Goal: Task Accomplishment & Management: Complete application form

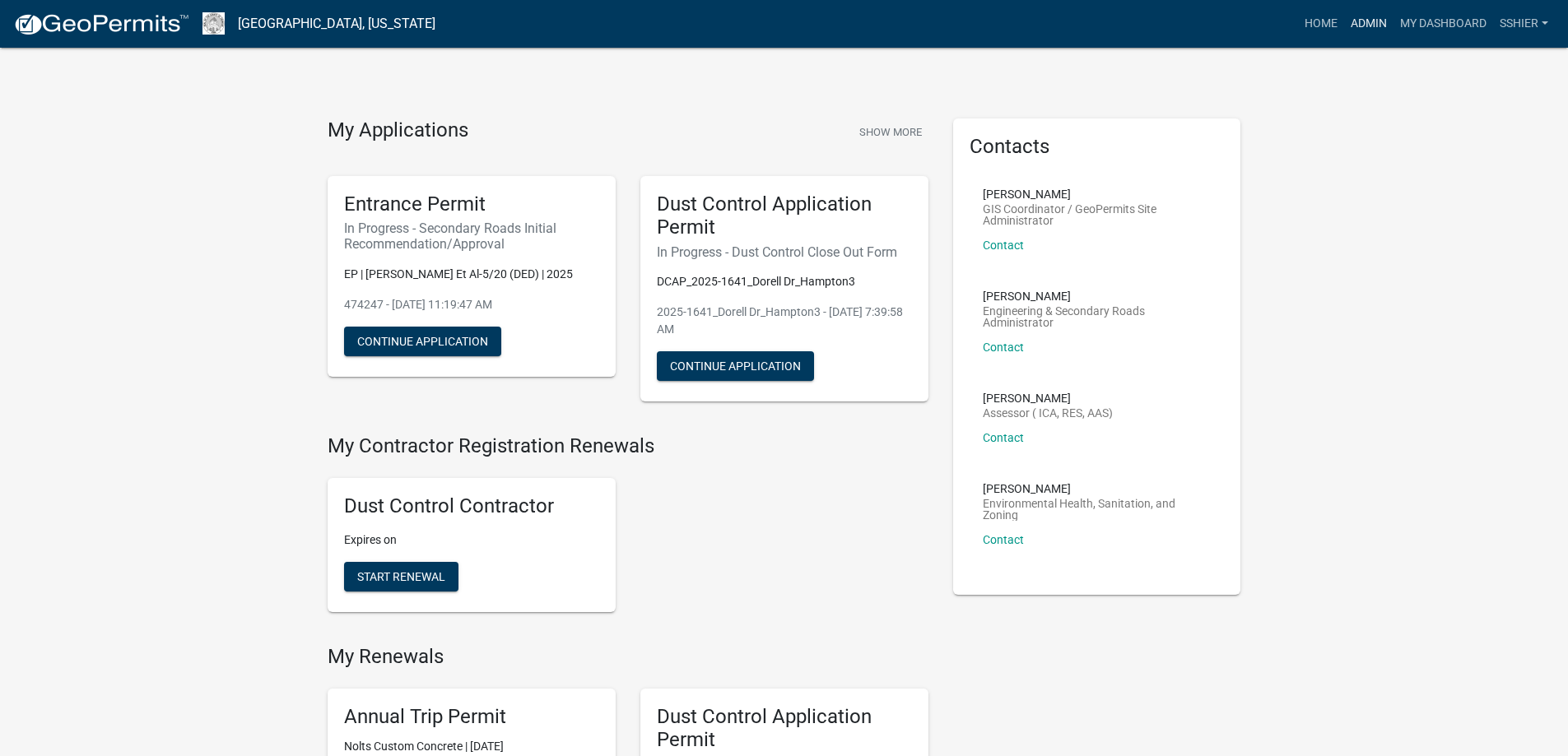
click at [1379, 20] on link "Admin" at bounding box center [1369, 24] width 50 height 31
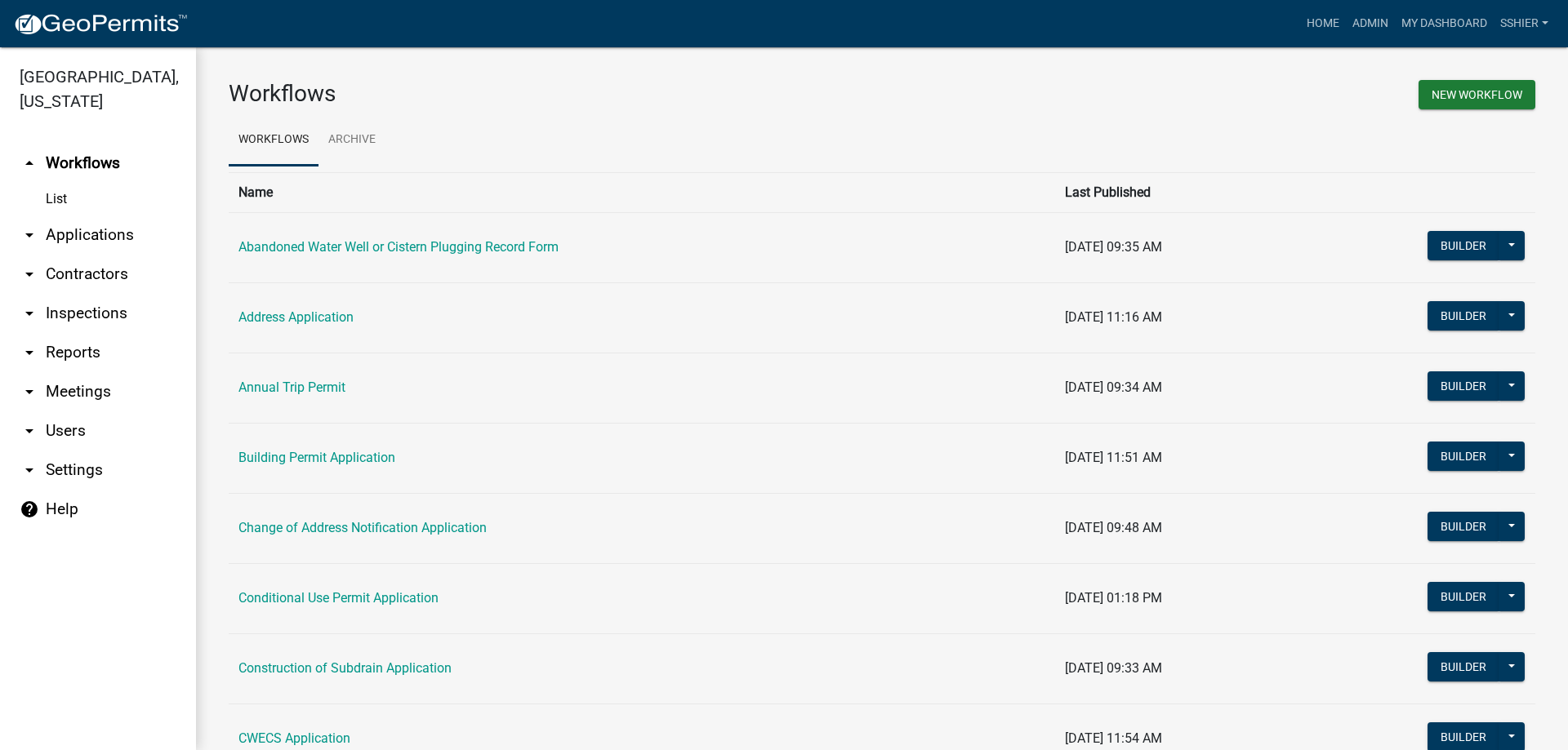
click at [73, 215] on link "arrow_drop_down Applications" at bounding box center [98, 235] width 196 height 39
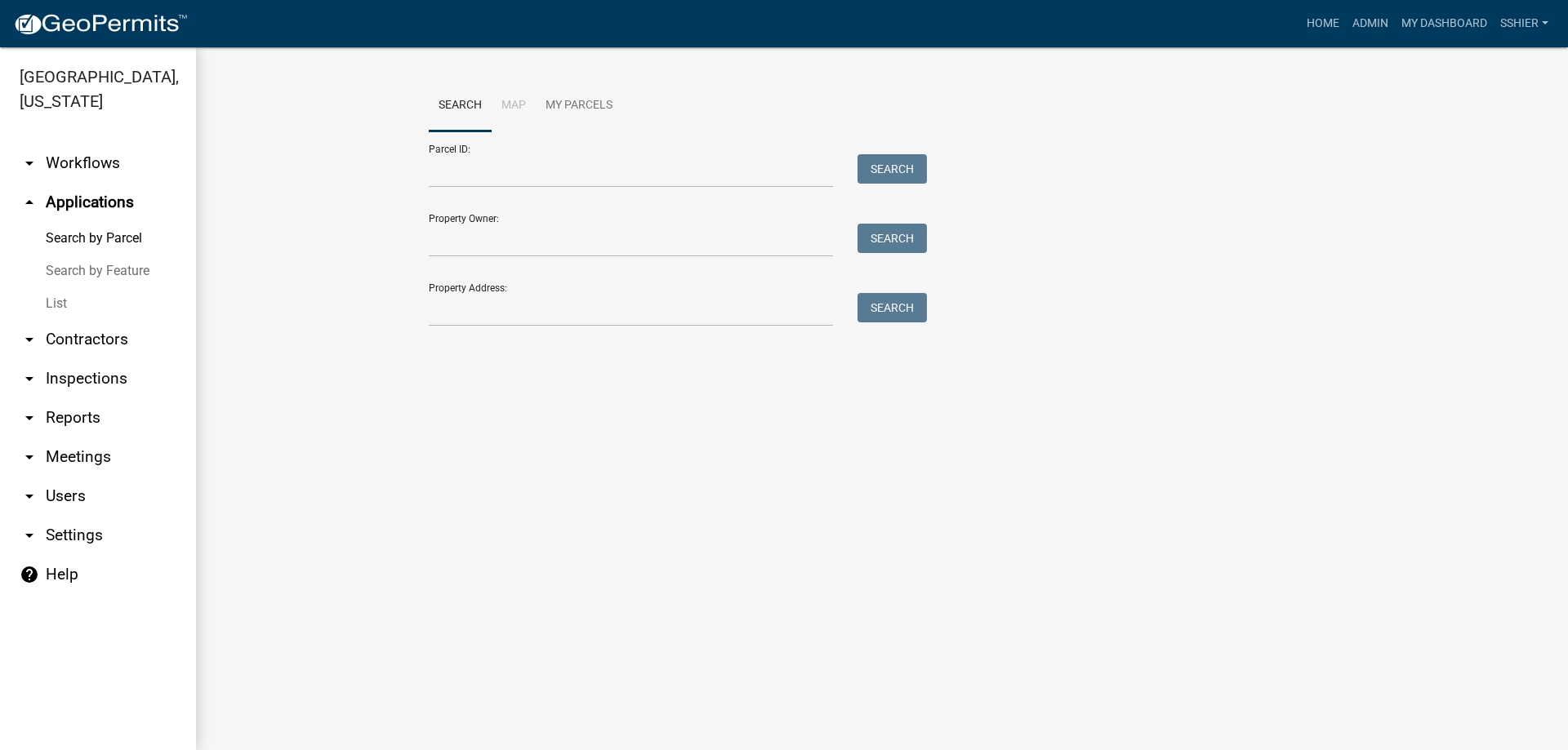
click at [68, 287] on link "List" at bounding box center [98, 303] width 196 height 33
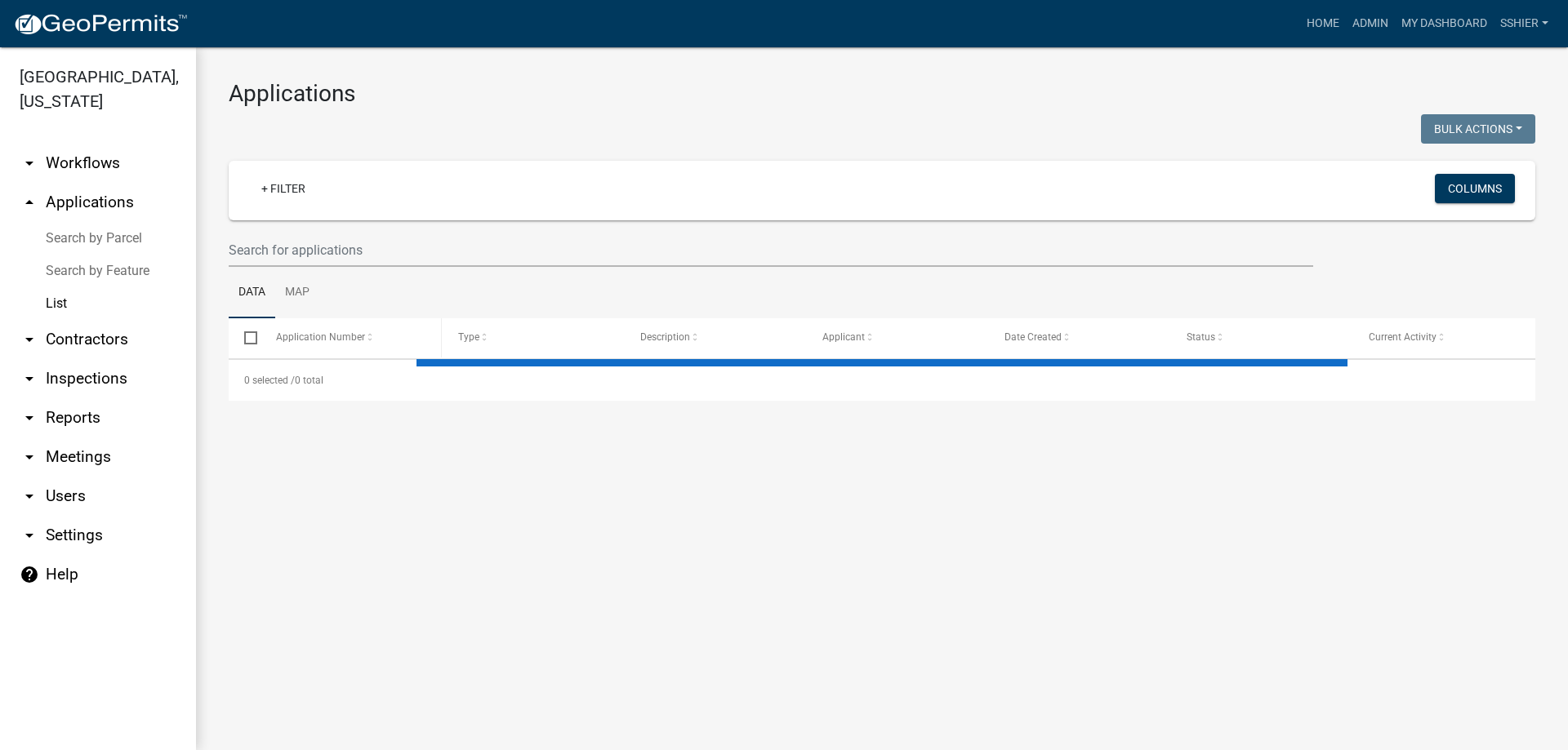
select select "3: 100"
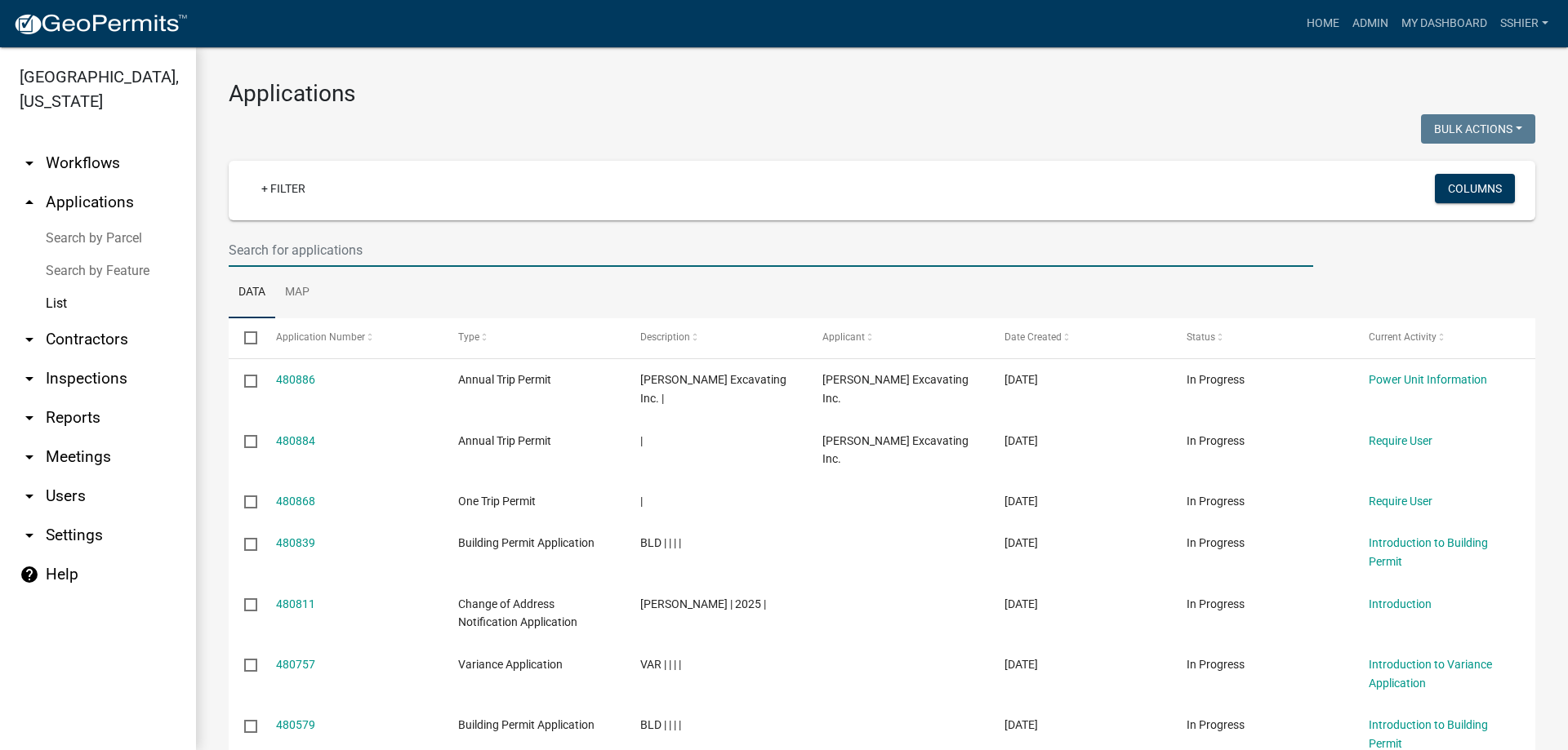
click at [275, 245] on input "text" at bounding box center [771, 250] width 1085 height 34
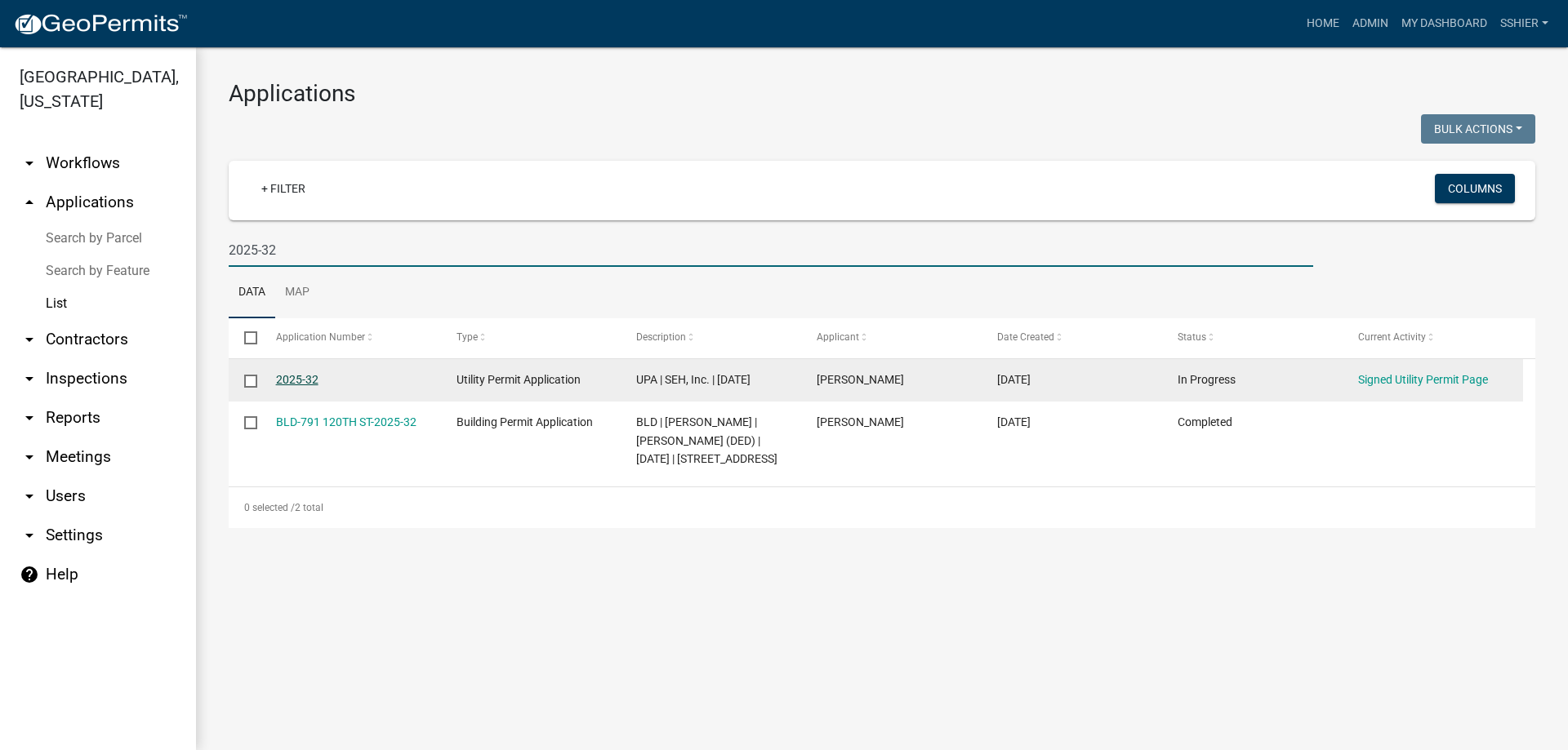
type input "2025-32"
click at [289, 382] on link "2025-32" at bounding box center [298, 380] width 43 height 13
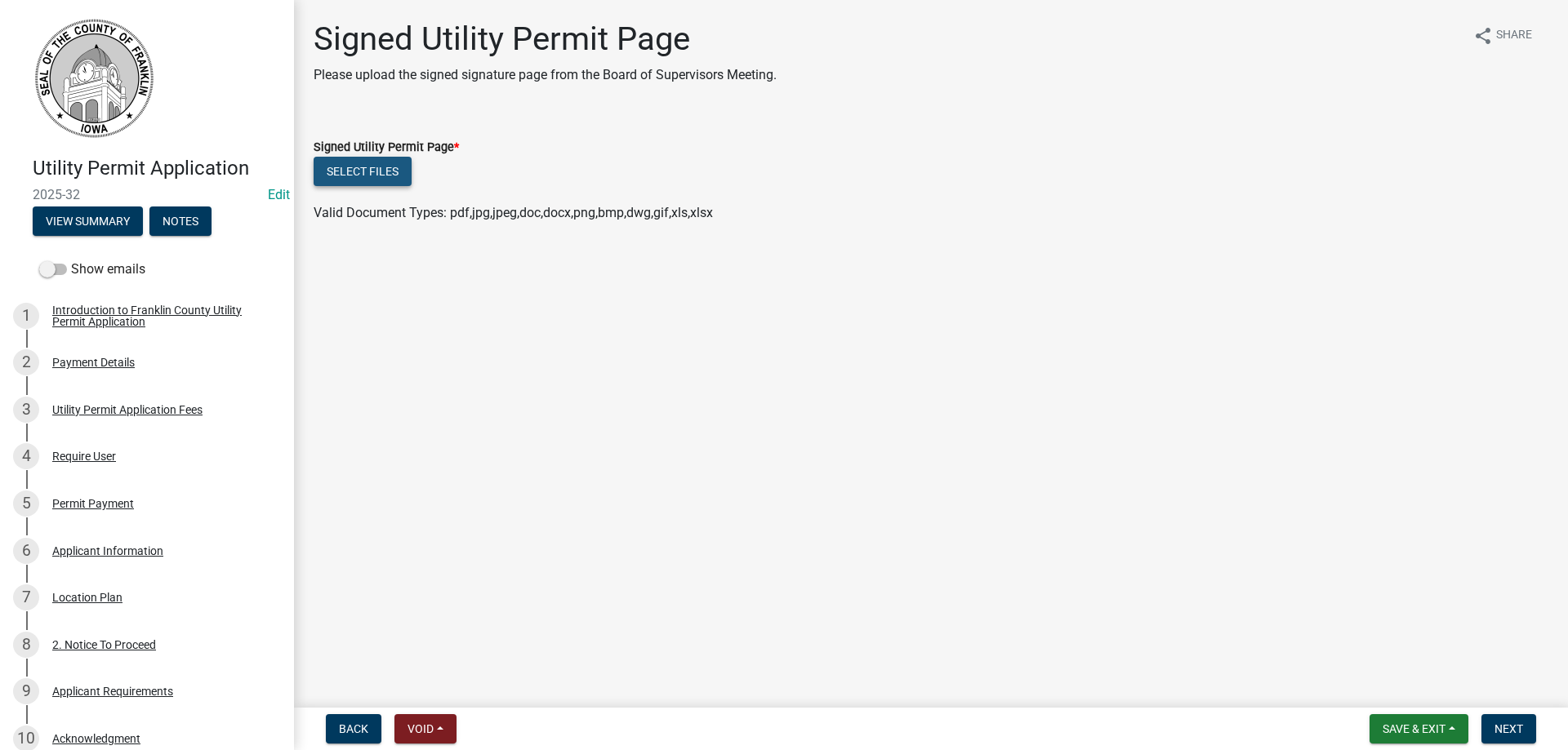
click at [371, 178] on button "Select files" at bounding box center [362, 172] width 98 height 30
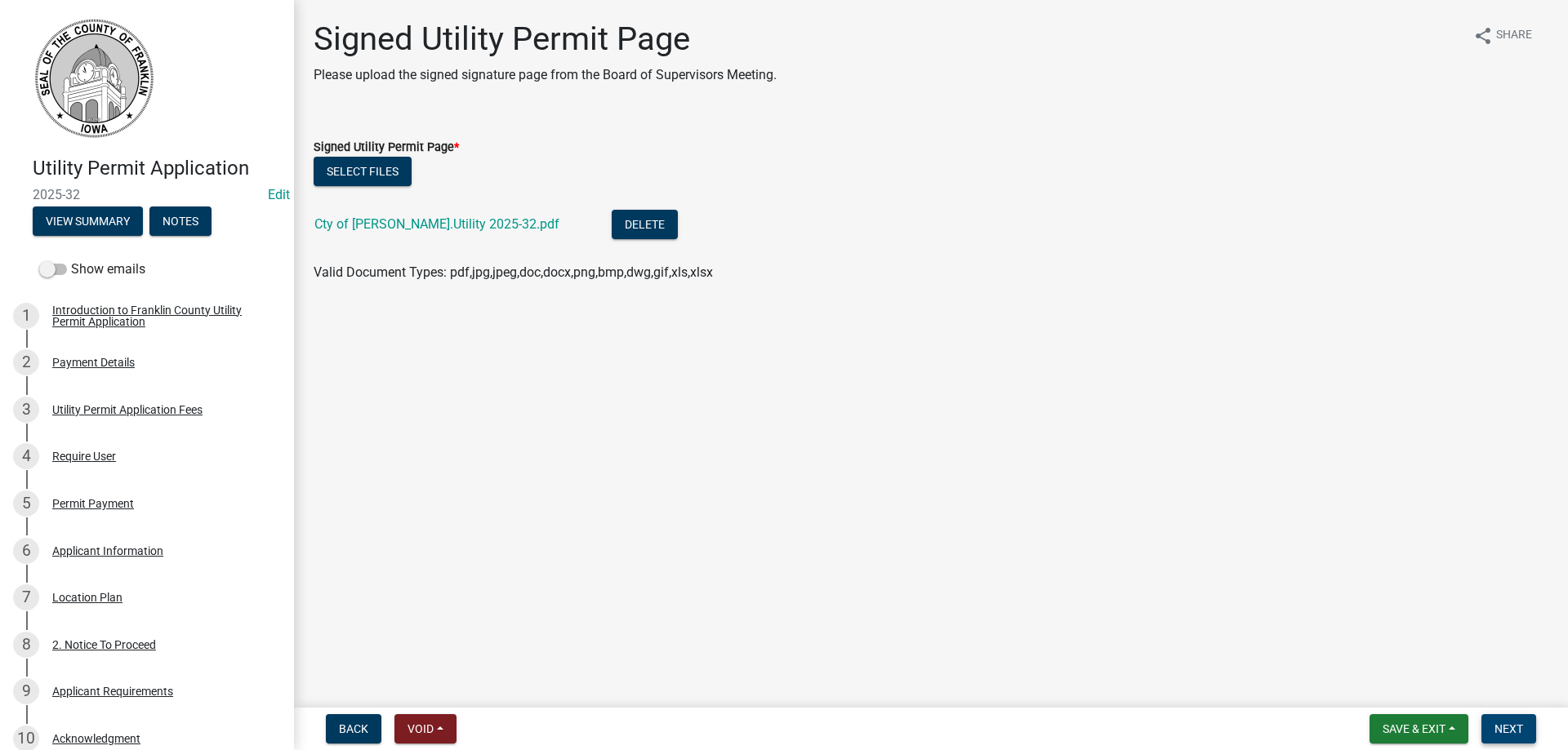
click at [1499, 728] on span "Next" at bounding box center [1508, 729] width 29 height 13
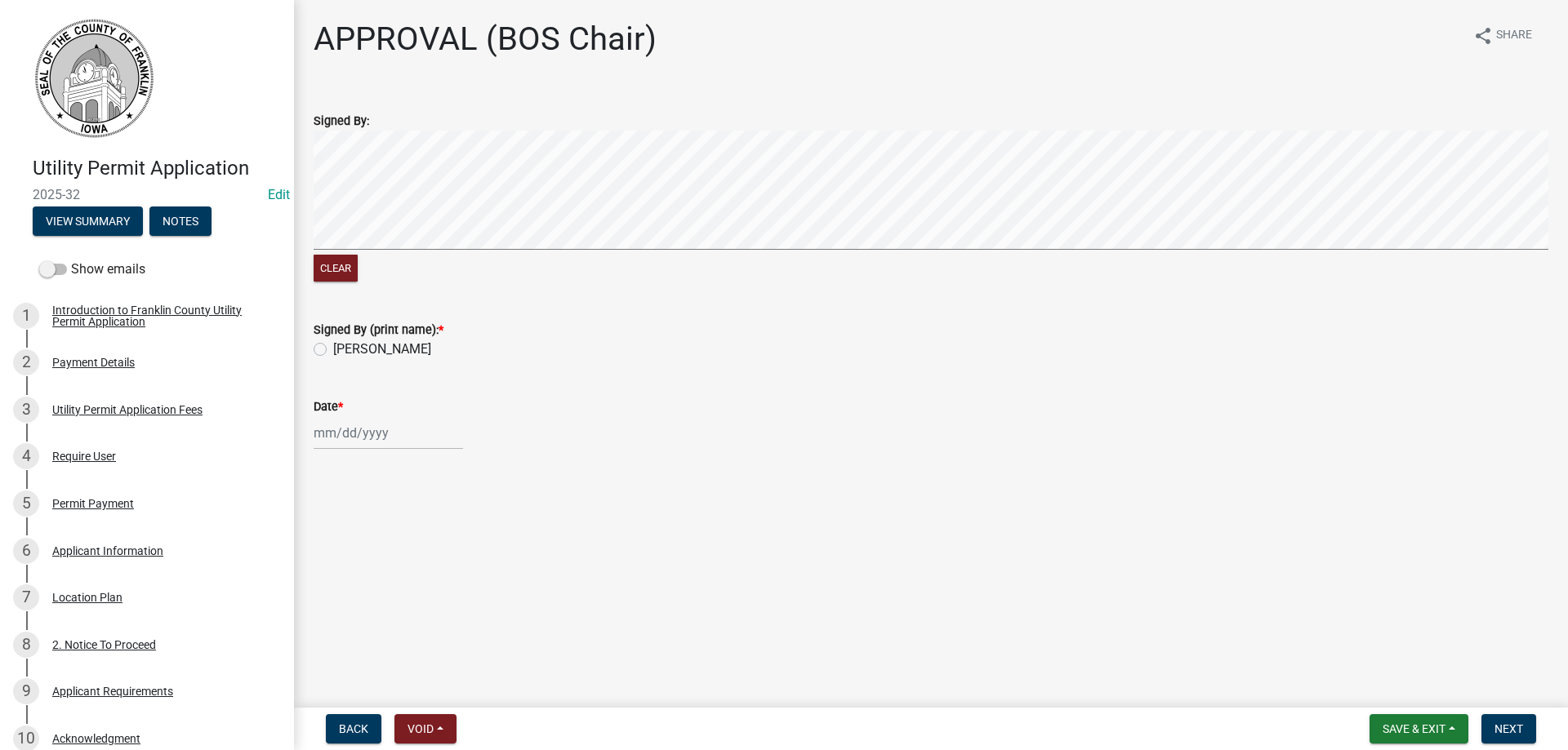
click at [333, 351] on label "Chris Vanness" at bounding box center [382, 349] width 98 height 20
click at [333, 350] on input "Chris Vanness" at bounding box center [338, 344] width 10 height 10
radio input "true"
click at [314, 440] on div at bounding box center [388, 433] width 149 height 34
select select "9"
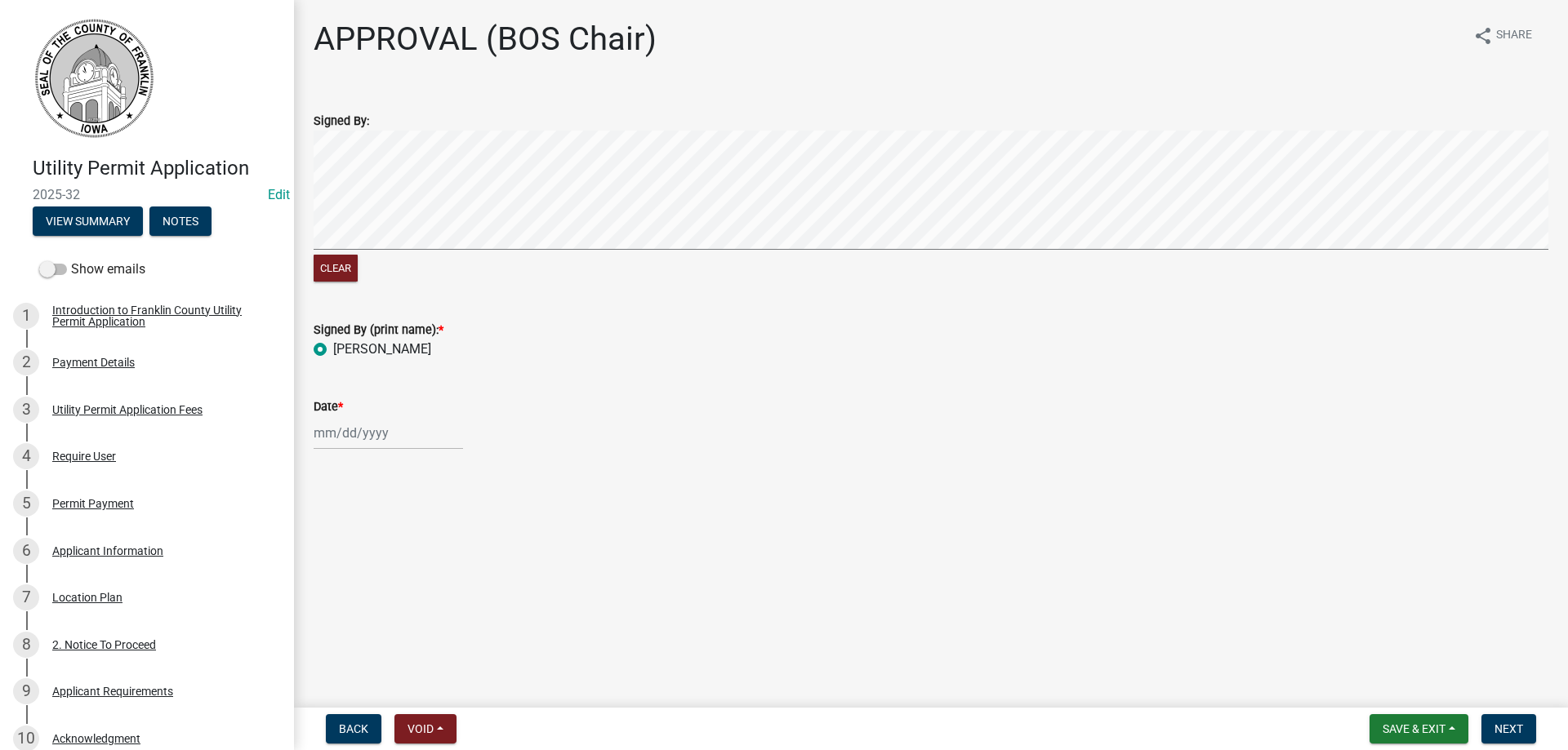
select select "2025"
click at [355, 520] on div "2" at bounding box center [357, 520] width 26 height 26
type input "09/02/2025"
click at [1500, 732] on span "Next" at bounding box center [1508, 729] width 29 height 13
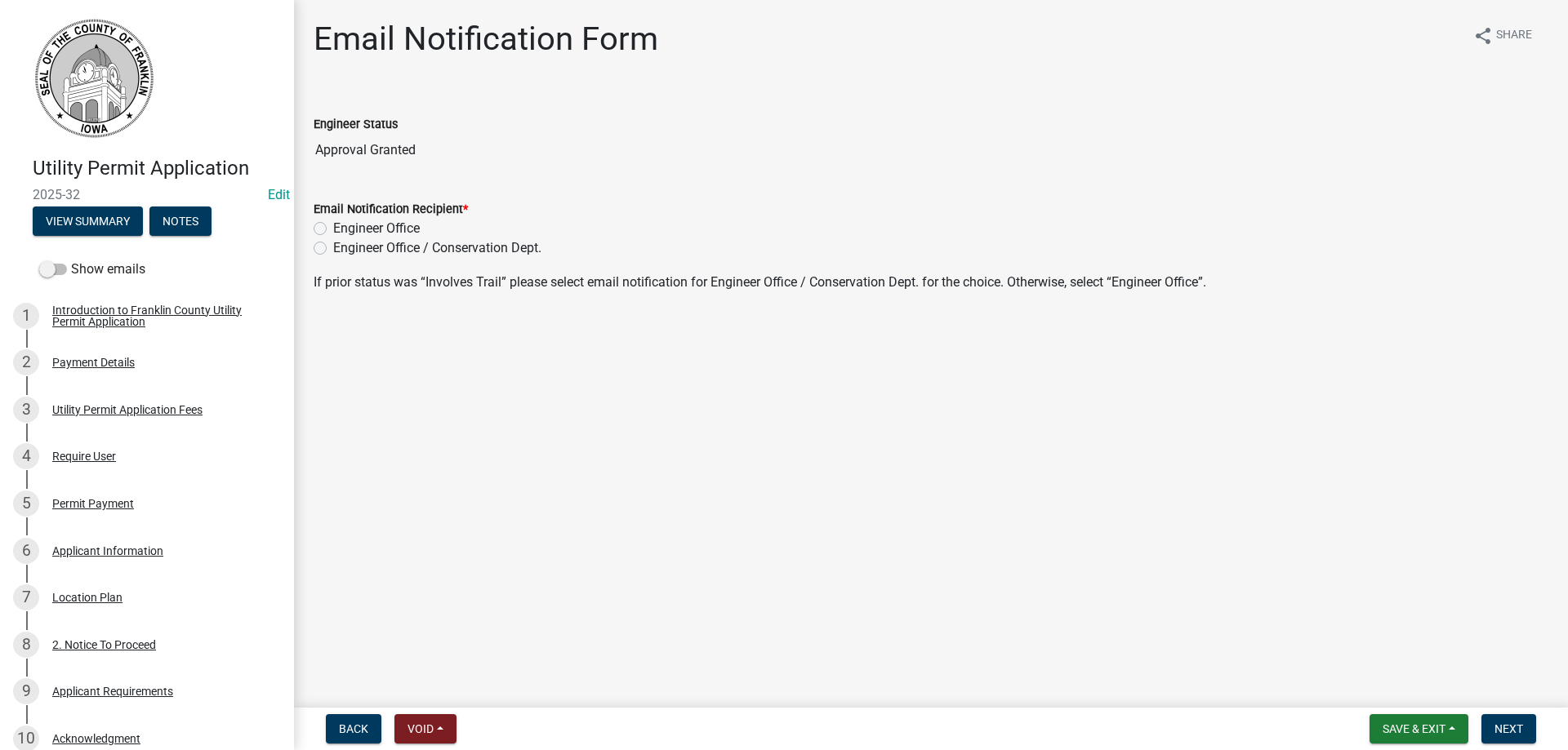
click at [333, 230] on label "Engineer Office" at bounding box center [376, 229] width 87 height 20
click at [333, 229] on input "Engineer Office" at bounding box center [338, 224] width 10 height 10
radio input "true"
click at [1498, 729] on span "Next" at bounding box center [1508, 729] width 29 height 13
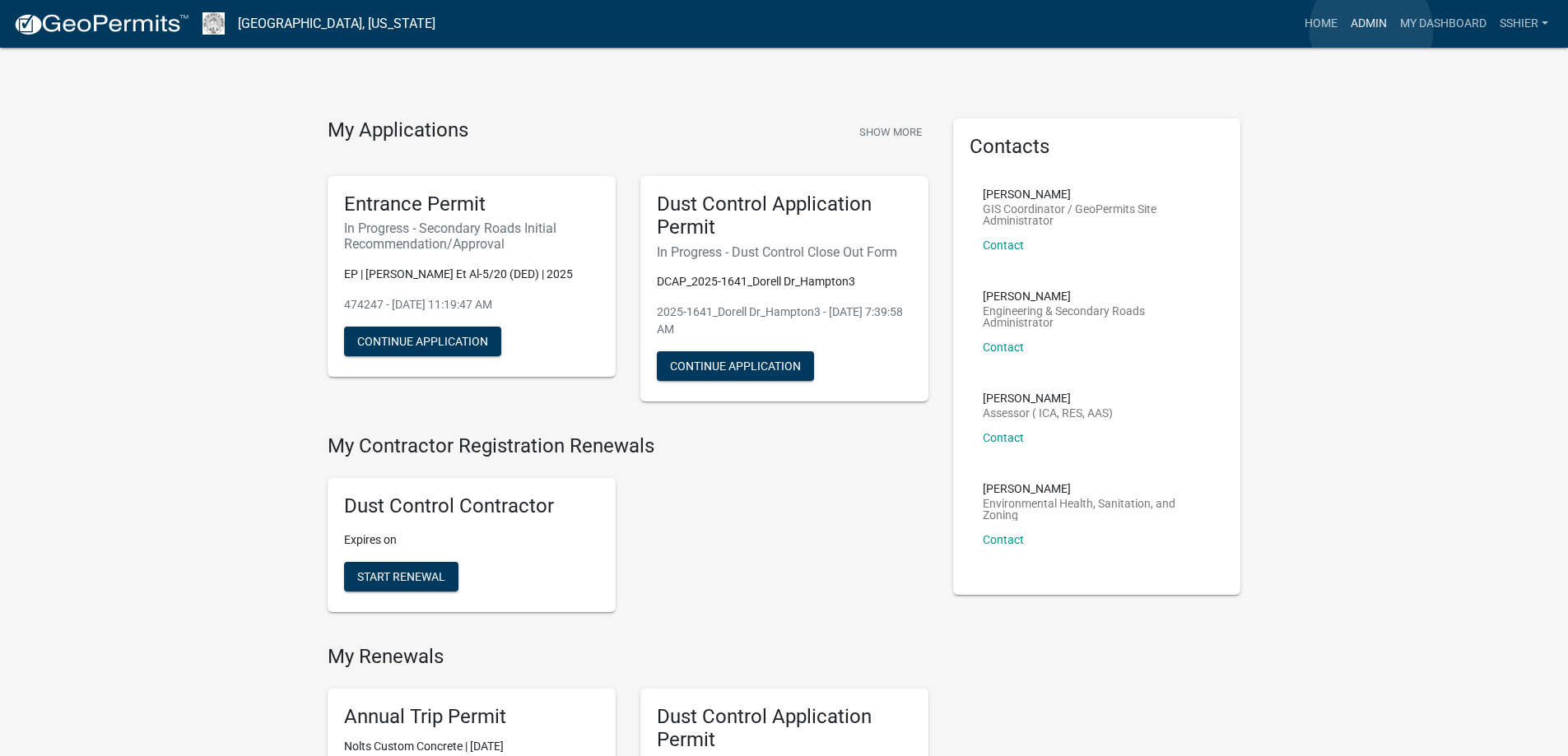
click at [1371, 30] on link "Admin" at bounding box center [1369, 24] width 50 height 31
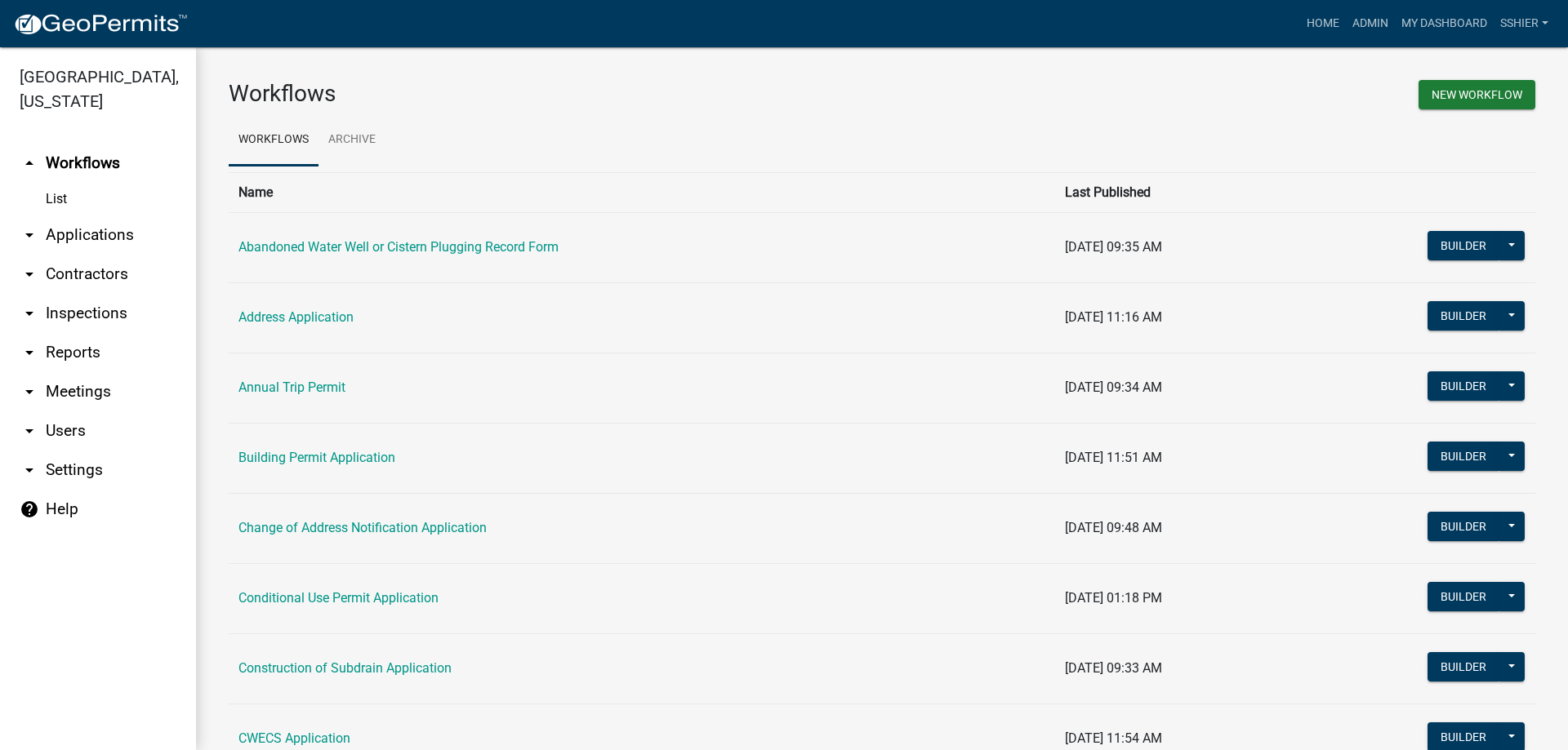
click at [95, 215] on link "arrow_drop_down Applications" at bounding box center [98, 235] width 196 height 39
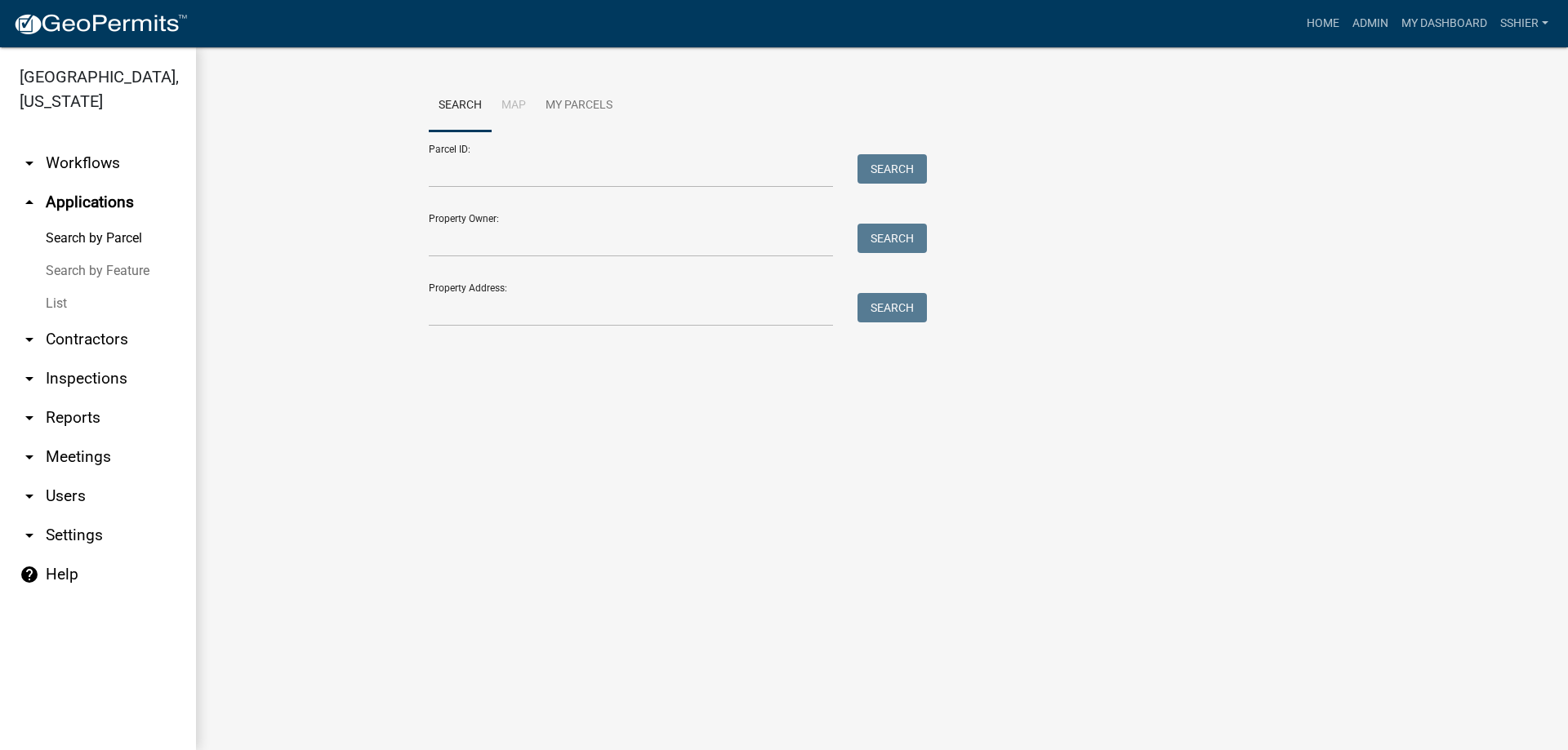
click at [57, 287] on link "List" at bounding box center [98, 303] width 196 height 33
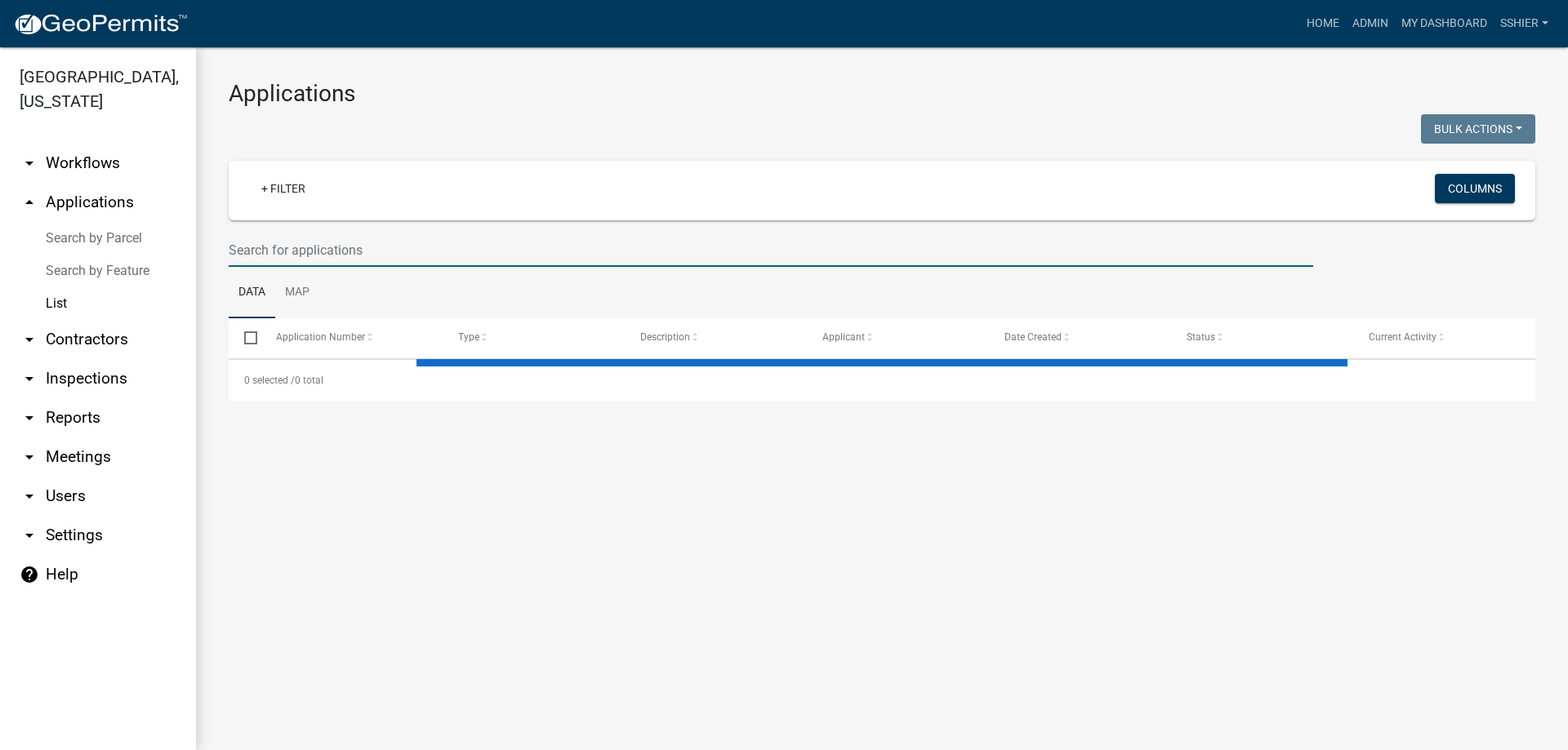
click at [276, 250] on input "text" at bounding box center [771, 250] width 1085 height 34
select select "3: 100"
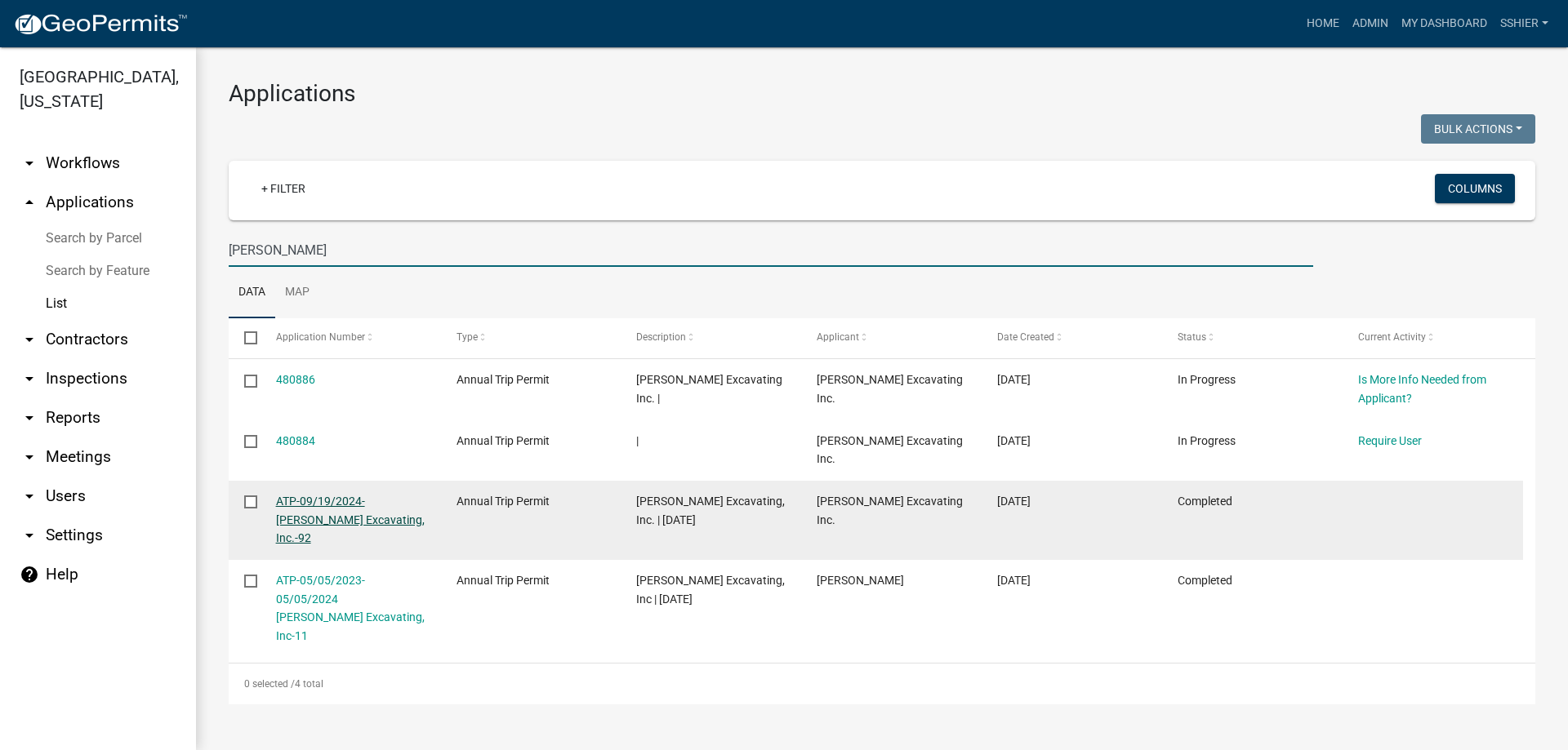
type input "navratil"
click at [314, 494] on link "ATP-09/19/2024-Navratil Excavating, Inc.-92" at bounding box center [350, 520] width 148 height 50
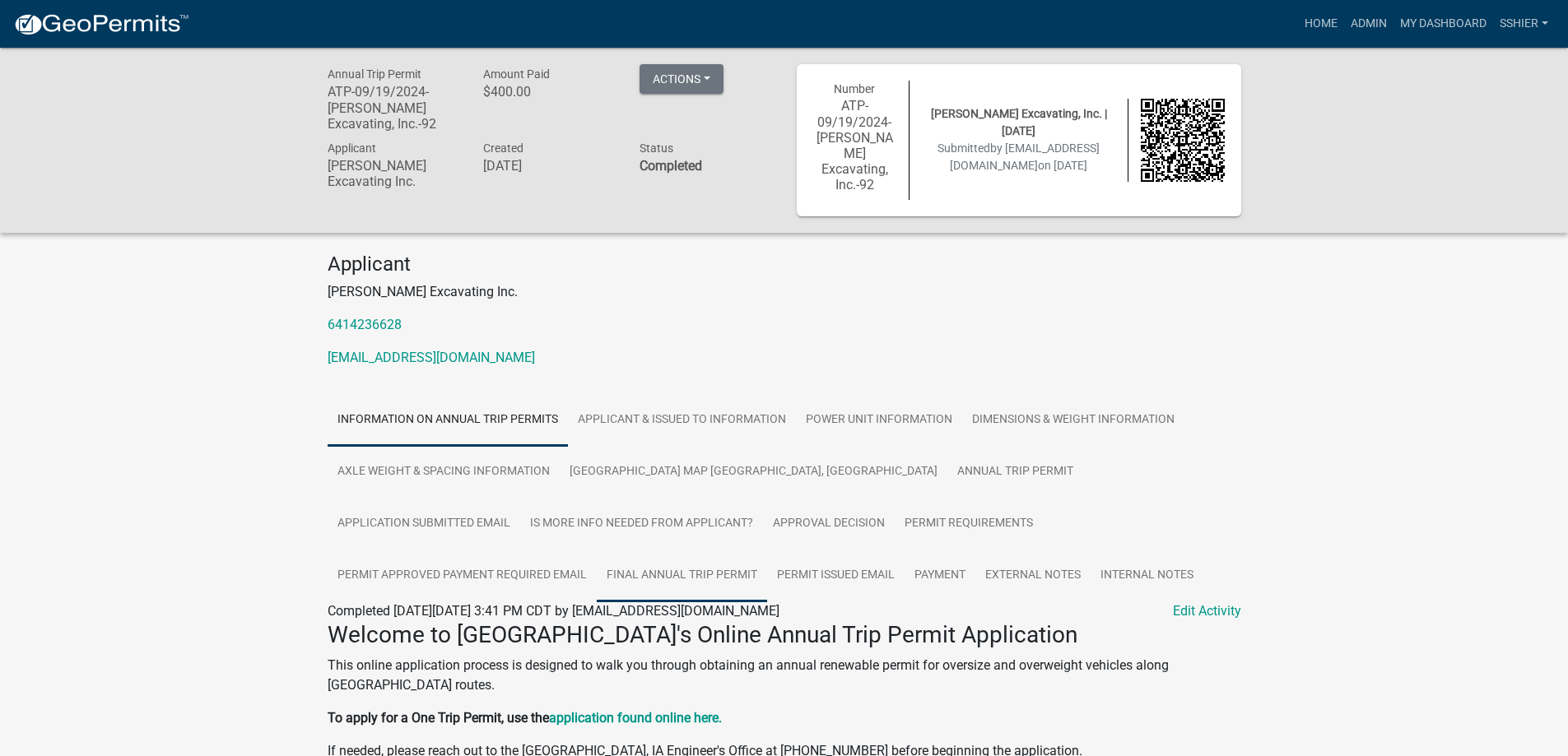
click at [596, 558] on link "Final Annual Trip Permit" at bounding box center [681, 576] width 170 height 53
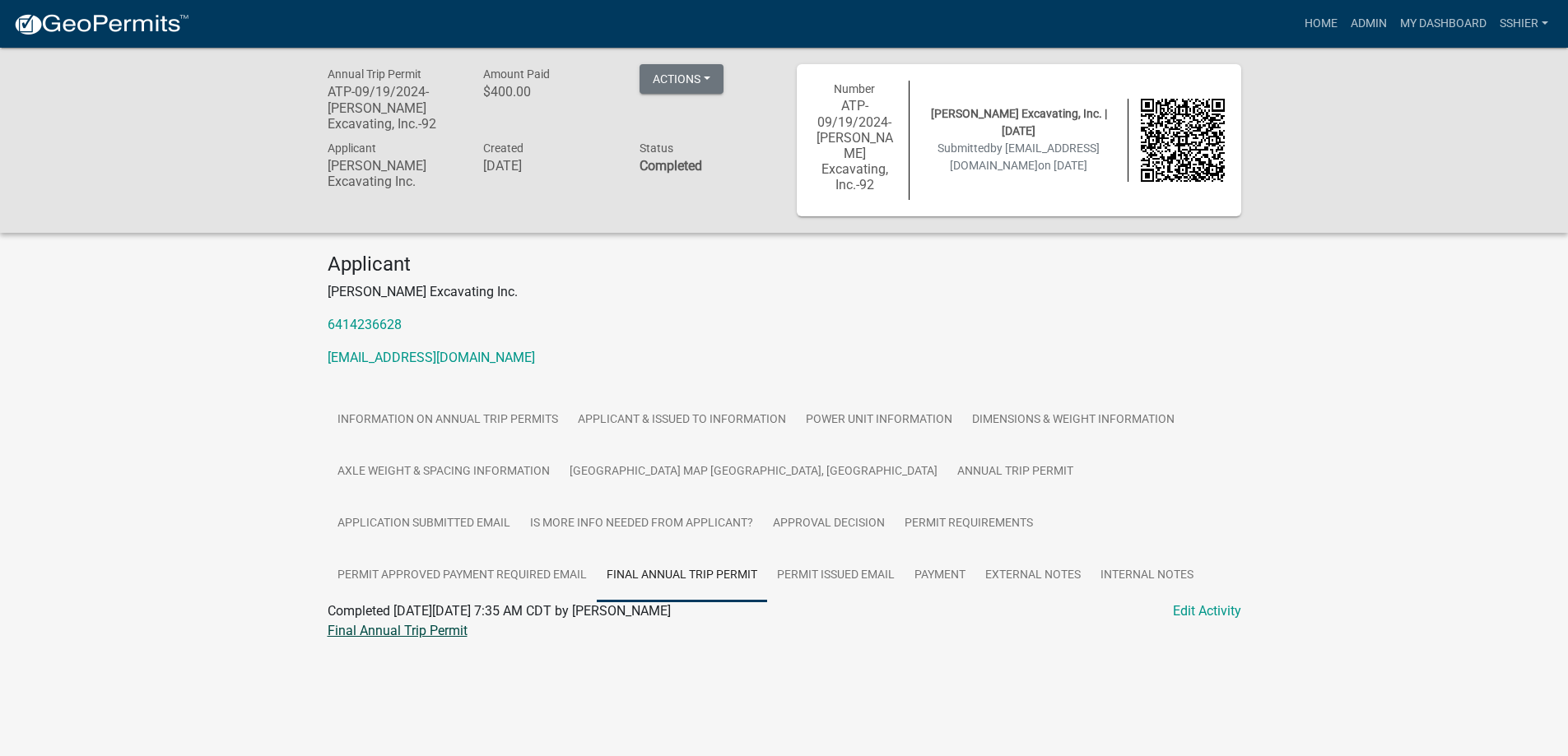
click at [425, 622] on link "Final Annual Trip Permit" at bounding box center [397, 630] width 140 height 16
